Goal: Transaction & Acquisition: Purchase product/service

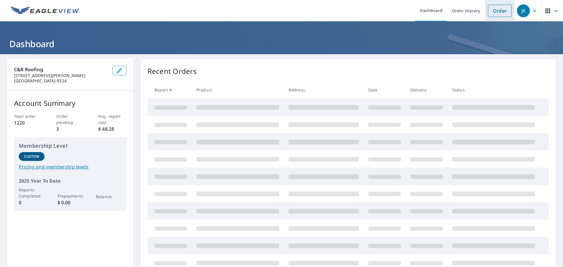
click at [499, 9] on link "Order" at bounding box center [500, 11] width 24 height 12
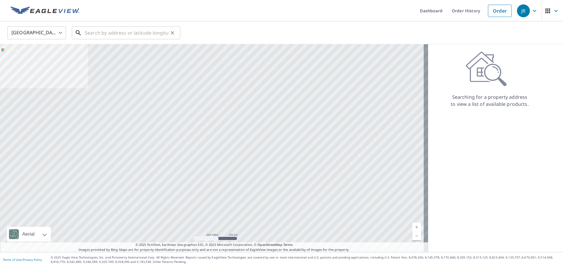
click at [96, 35] on input "text" at bounding box center [127, 33] width 84 height 16
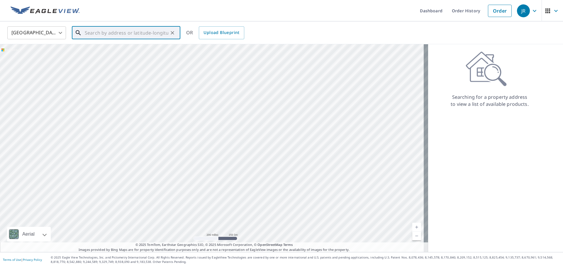
paste input "[STREET_ADDRESS][PERSON_NAME]"
click at [106, 52] on span "[STREET_ADDRESS][PERSON_NAME]" at bounding box center [130, 49] width 92 height 7
type input "[STREET_ADDRESS][PERSON_NAME]"
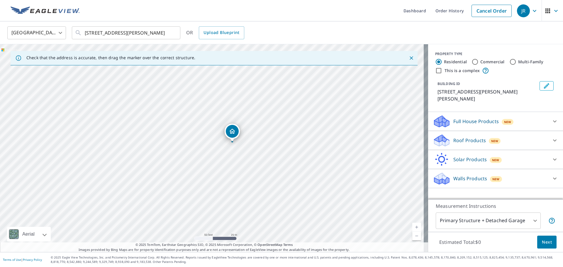
drag, startPoint x: 241, startPoint y: 80, endPoint x: 231, endPoint y: 134, distance: 54.8
click at [510, 134] on div "Roof Products New" at bounding box center [490, 141] width 115 height 14
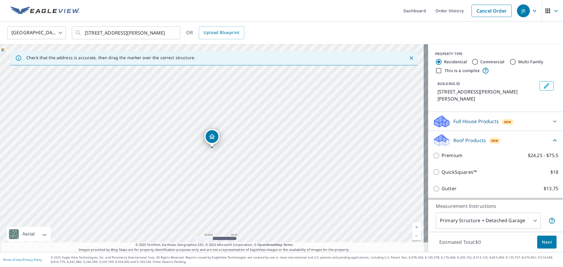
click at [470, 160] on div "Premium $24.25 - $75.5" at bounding box center [496, 155] width 126 height 17
click at [447, 160] on div "Premium $24.25 - $75.5" at bounding box center [496, 155] width 126 height 17
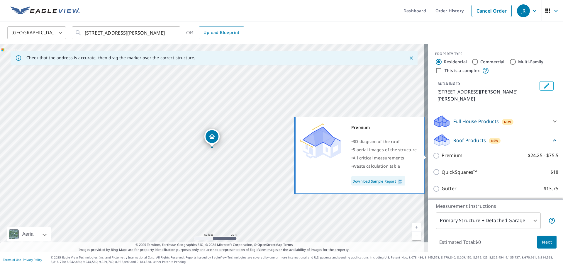
click at [444, 157] on p "Premium" at bounding box center [452, 155] width 21 height 7
click at [442, 157] on input "Premium $24.25 - $75.5" at bounding box center [437, 155] width 9 height 7
checkbox input "true"
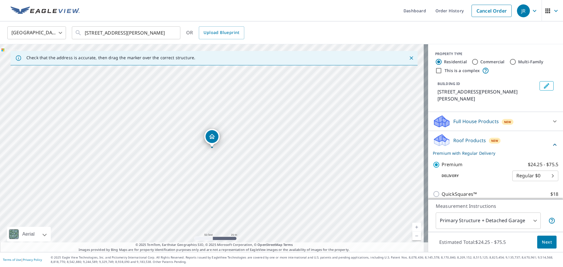
click at [519, 221] on body "[PERSON_NAME] Dashboard Order History Cancel Order JR United States US ​ [STREE…" at bounding box center [281, 133] width 563 height 267
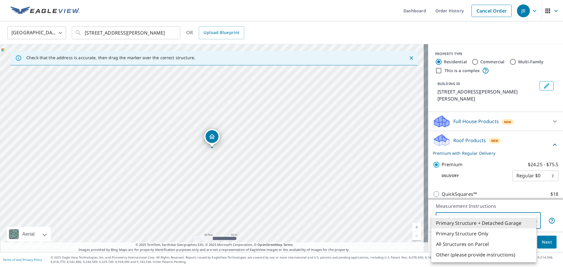
click at [476, 238] on li "Primary Structure Only" at bounding box center [484, 234] width 105 height 11
type input "2"
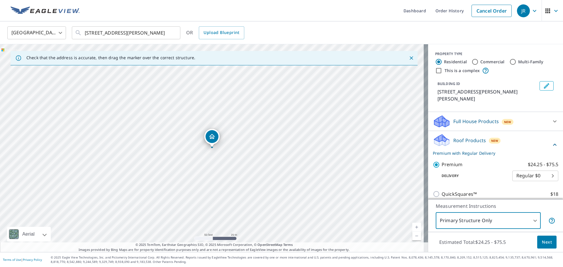
click at [542, 243] on span "Next" at bounding box center [547, 242] width 10 height 7
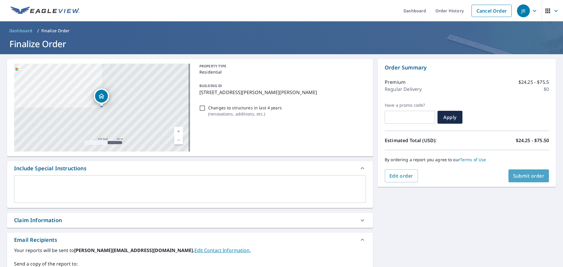
click at [516, 174] on span "Submit order" at bounding box center [528, 176] width 31 height 6
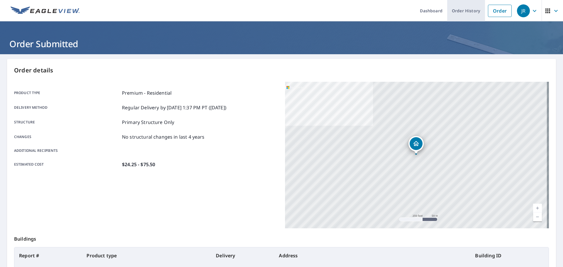
click at [464, 4] on link "Order History" at bounding box center [466, 10] width 38 height 21
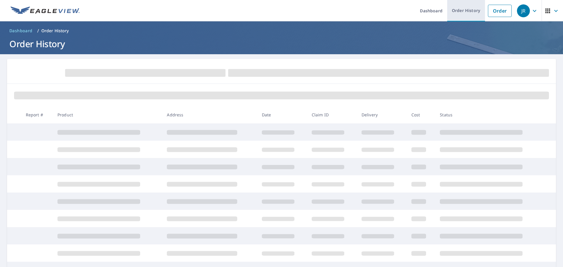
click at [459, 6] on link "Order History" at bounding box center [466, 10] width 38 height 21
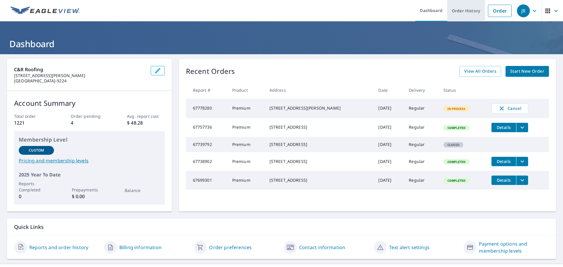
click at [464, 5] on link "Order History" at bounding box center [466, 10] width 38 height 21
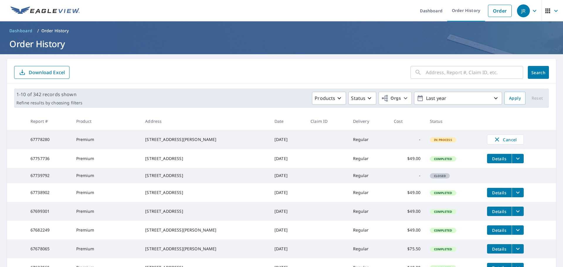
click at [438, 72] on input "text" at bounding box center [474, 72] width 97 height 16
type input "lot 15"
click button "Search" at bounding box center [538, 72] width 21 height 13
